Goal: Learn about a topic: Learn about a topic

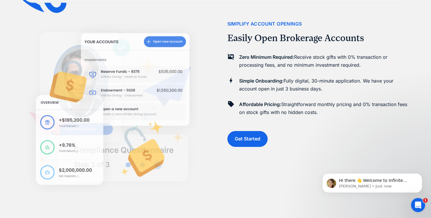
scroll to position [401, 0]
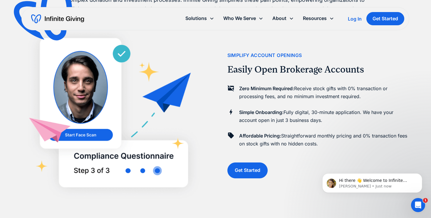
click at [281, 71] on h2 "Easily Open Brokerage Accounts" at bounding box center [295, 69] width 137 height 11
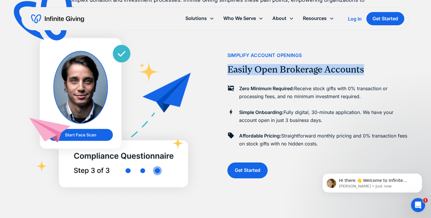
click at [281, 71] on h2 "Easily Open Brokerage Accounts" at bounding box center [295, 69] width 137 height 11
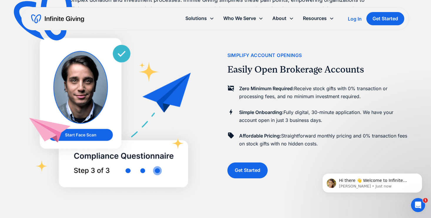
click at [262, 73] on h2 "Easily Open Brokerage Accounts" at bounding box center [295, 69] width 137 height 11
click at [293, 68] on h2 "Easily Open Brokerage Accounts" at bounding box center [295, 69] width 137 height 11
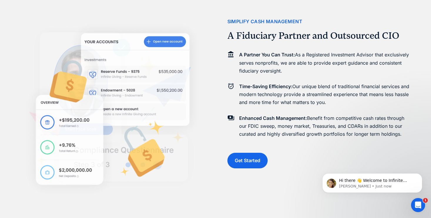
scroll to position [657, 0]
